Goal: Information Seeking & Learning: Learn about a topic

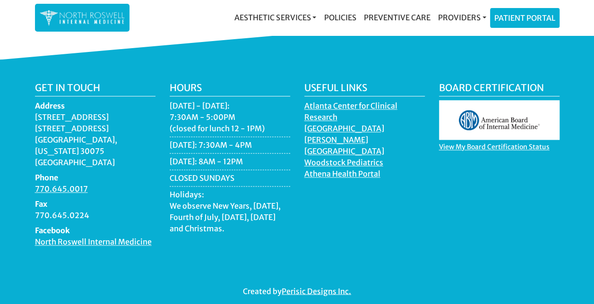
scroll to position [636, 0]
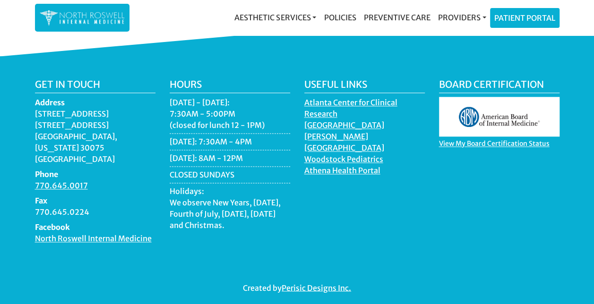
drag, startPoint x: 112, startPoint y: 111, endPoint x: 32, endPoint y: 112, distance: 80.3
click at [32, 112] on div "Get in touch Address 11050 Crabapple Road Building A, Suite 104B Roswell, Georg…" at bounding box center [95, 165] width 135 height 173
copy dd "[STREET_ADDRESS]"
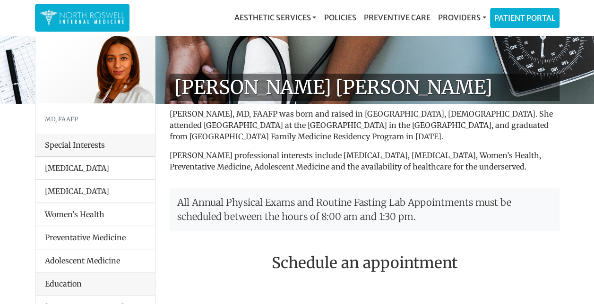
scroll to position [0, 0]
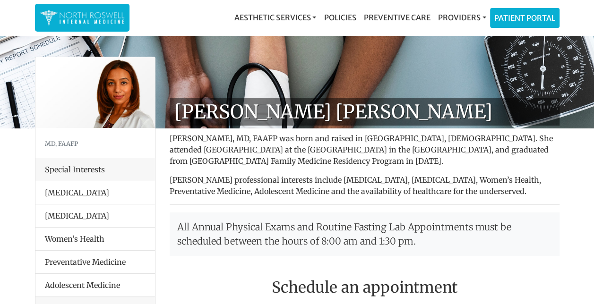
click at [101, 17] on img at bounding box center [82, 18] width 85 height 18
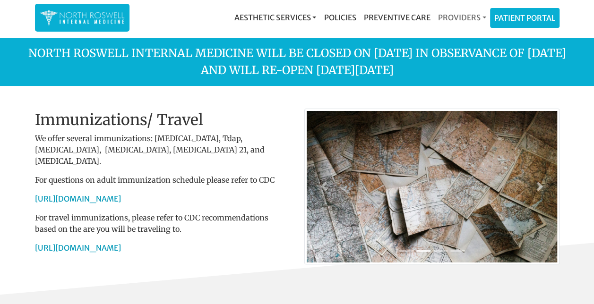
click at [482, 17] on link "Providers" at bounding box center [462, 17] width 56 height 19
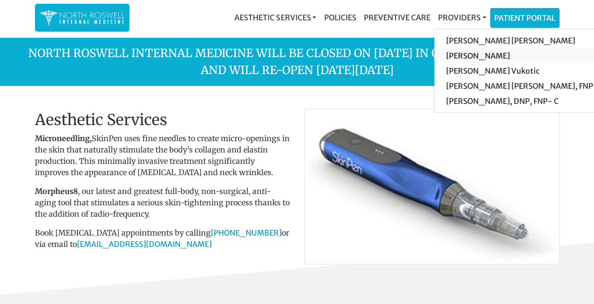
click at [469, 57] on link "[PERSON_NAME]" at bounding box center [523, 55] width 179 height 15
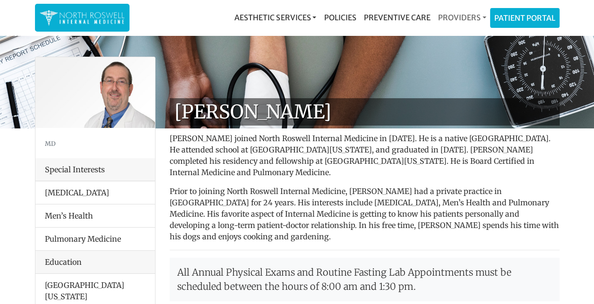
click at [481, 15] on link "Providers" at bounding box center [462, 17] width 56 height 19
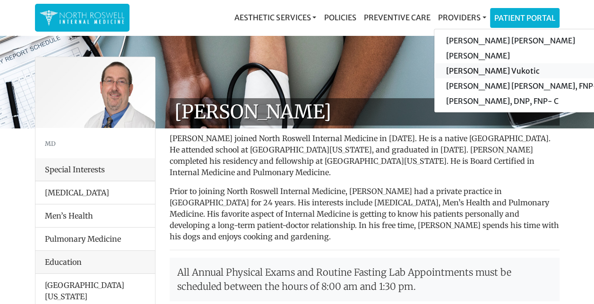
click at [463, 67] on link "[PERSON_NAME] Vukotic" at bounding box center [523, 70] width 179 height 15
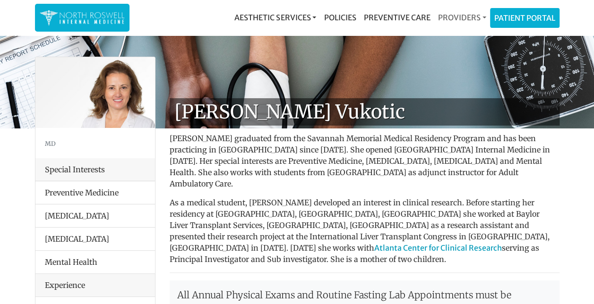
click at [482, 13] on link "Providers" at bounding box center [462, 17] width 56 height 19
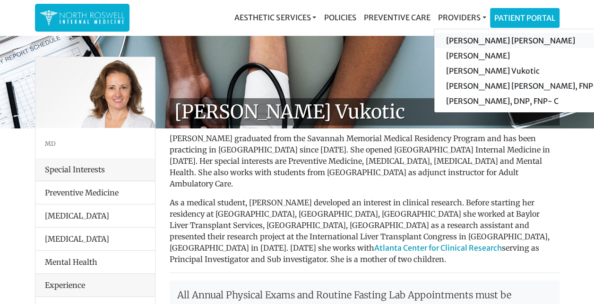
click at [466, 38] on link "[PERSON_NAME] [PERSON_NAME]" at bounding box center [523, 40] width 179 height 15
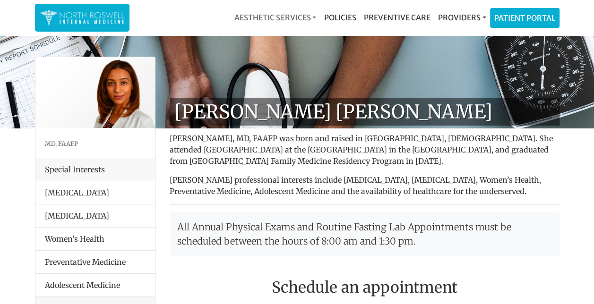
click at [313, 16] on link "Aesthetic Services" at bounding box center [275, 17] width 89 height 19
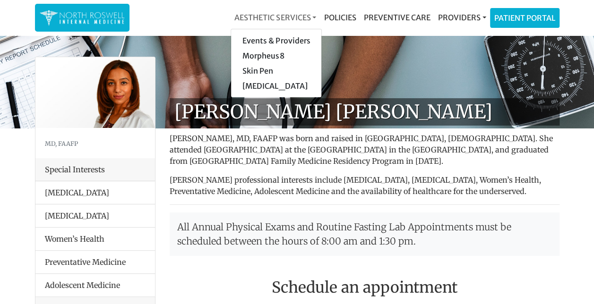
click at [313, 16] on link "Aesthetic Services" at bounding box center [275, 17] width 89 height 19
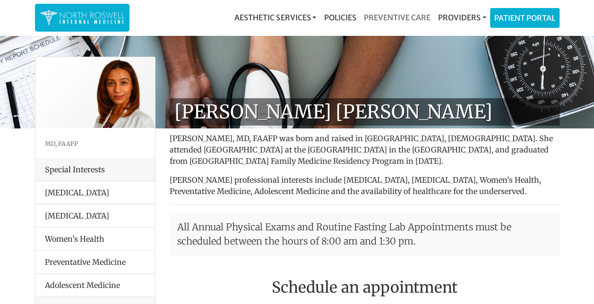
click at [397, 17] on link "Preventive Care" at bounding box center [397, 17] width 74 height 19
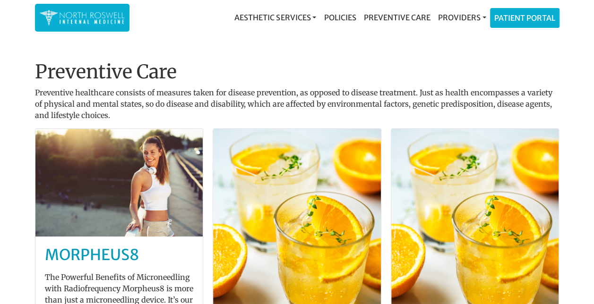
click at [103, 17] on img at bounding box center [82, 18] width 85 height 18
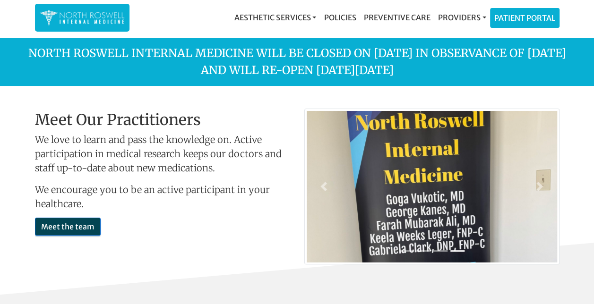
click at [80, 223] on link "Meet the team" at bounding box center [68, 227] width 66 height 18
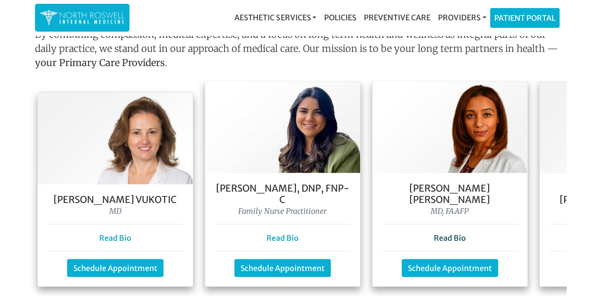
click at [456, 233] on link "Read Bio" at bounding box center [450, 237] width 32 height 9
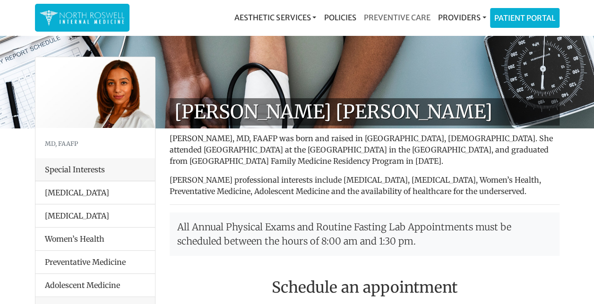
click at [406, 13] on link "Preventive Care" at bounding box center [397, 17] width 74 height 19
